Goal: Transaction & Acquisition: Book appointment/travel/reservation

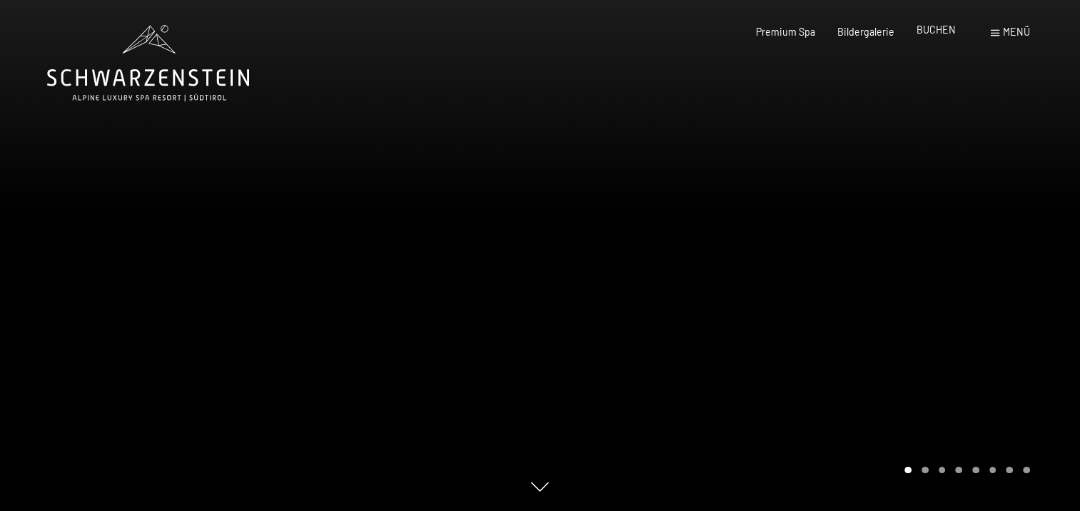
click at [928, 31] on span "BUCHEN" at bounding box center [936, 30] width 39 height 12
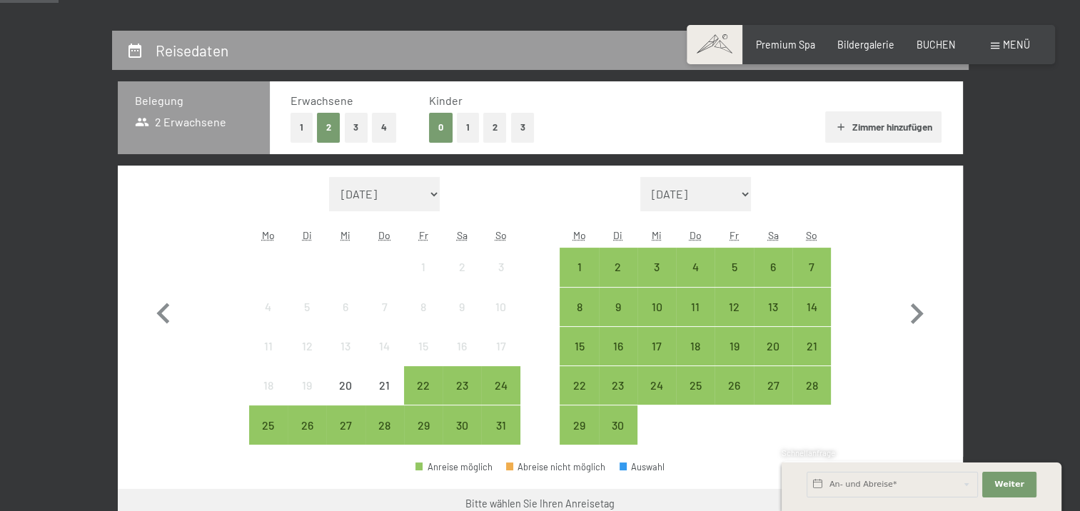
scroll to position [286, 0]
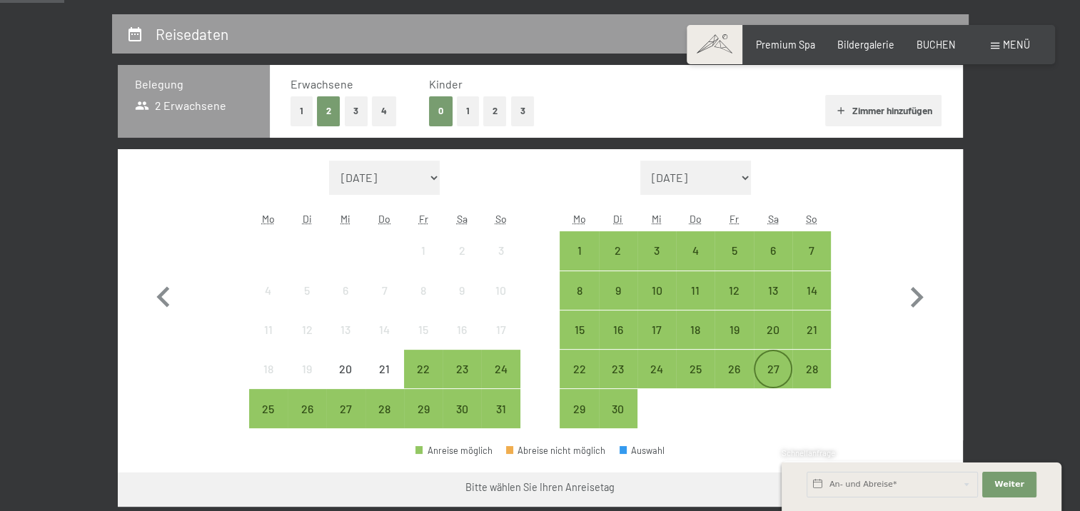
click at [773, 363] on div "27" at bounding box center [773, 381] width 36 height 36
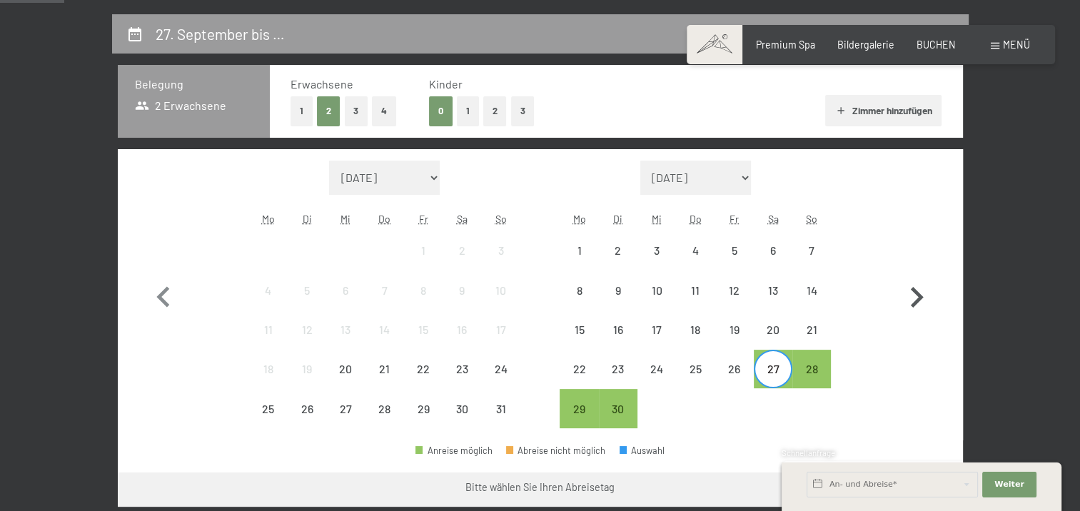
click at [910, 294] on icon "button" at bounding box center [916, 297] width 41 height 41
select select "[DATE]"
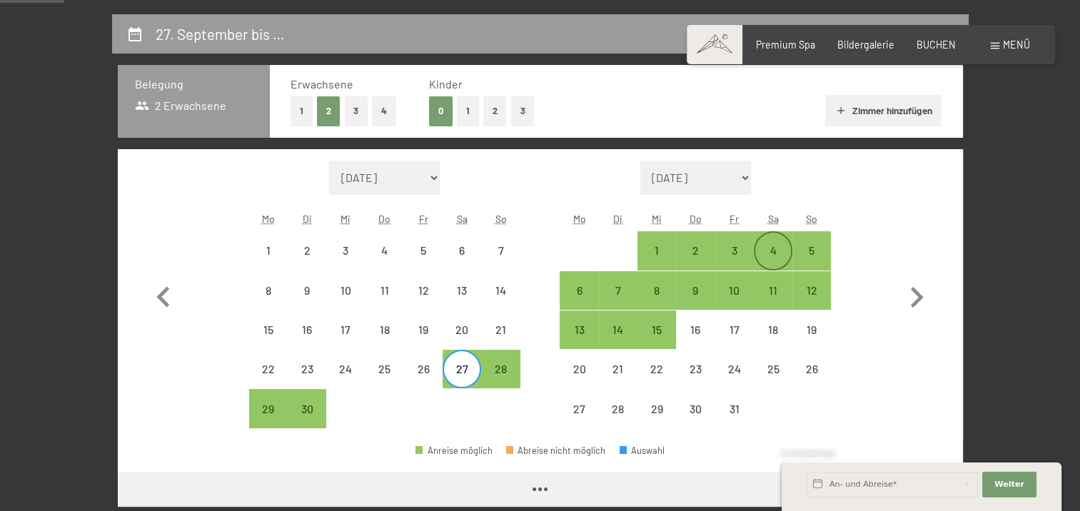
select select "[DATE]"
click at [769, 243] on div "4" at bounding box center [773, 251] width 36 height 36
select select "[DATE]"
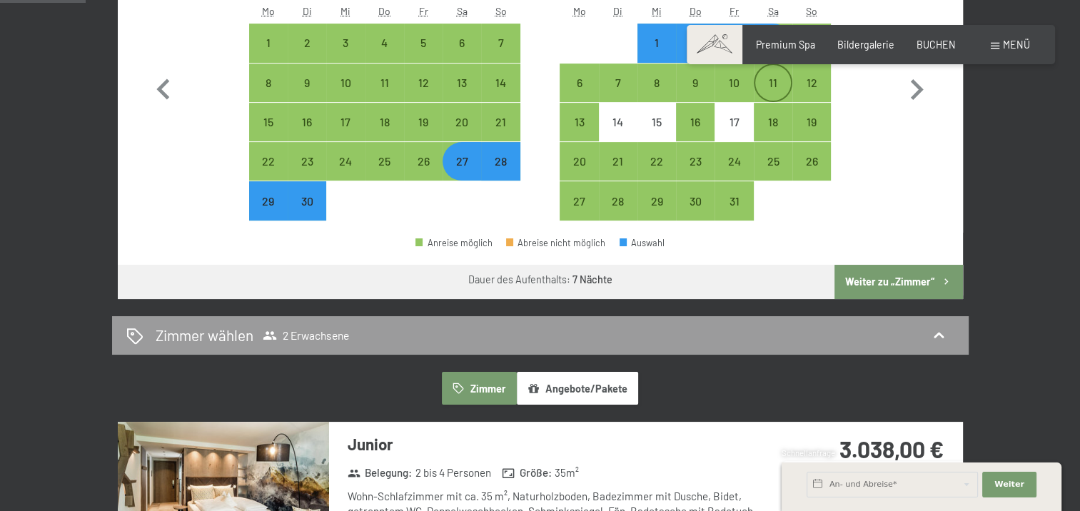
scroll to position [500, 0]
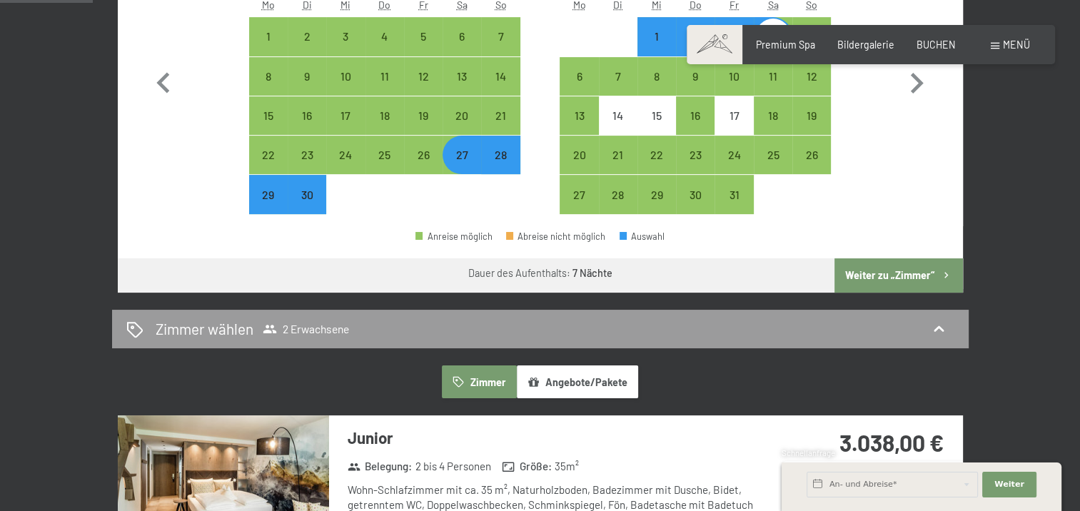
click at [863, 271] on button "Weiter zu „Zimmer“" at bounding box center [899, 275] width 128 height 34
select select "[DATE]"
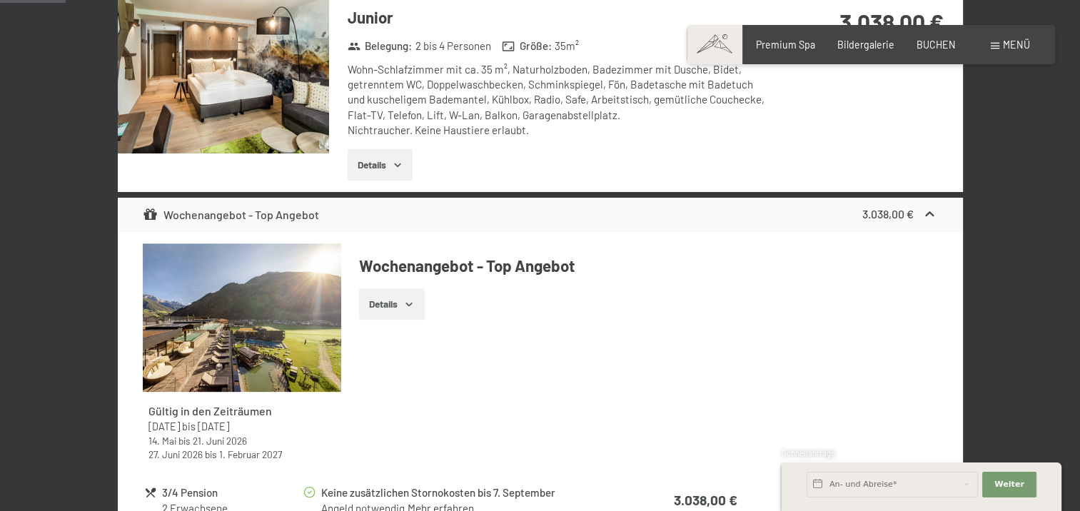
scroll to position [300, 0]
